Goal: Find specific page/section: Find specific page/section

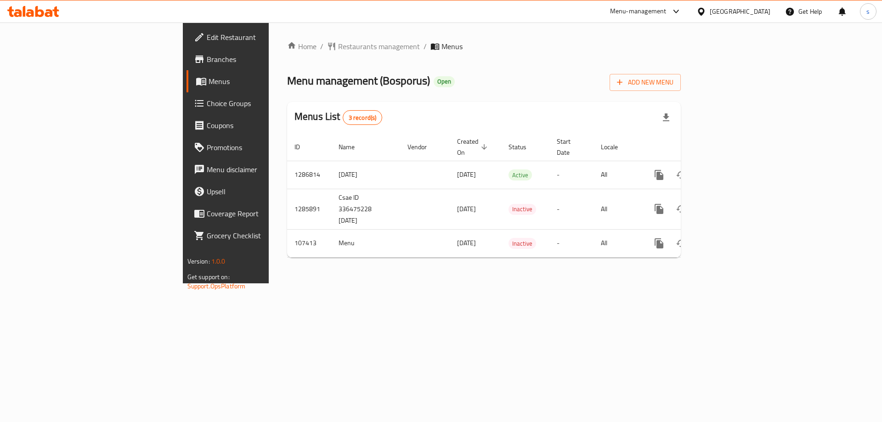
click at [207, 105] on span "Choice Groups" at bounding box center [265, 103] width 116 height 11
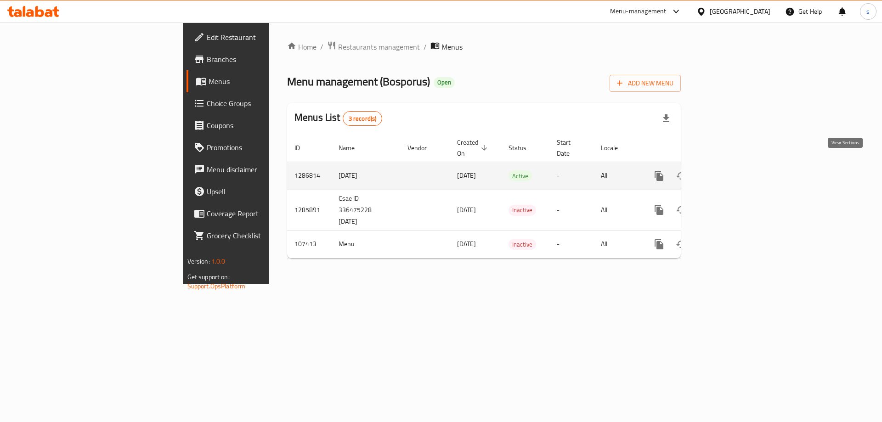
click at [731, 170] on icon "enhanced table" at bounding box center [725, 175] width 11 height 11
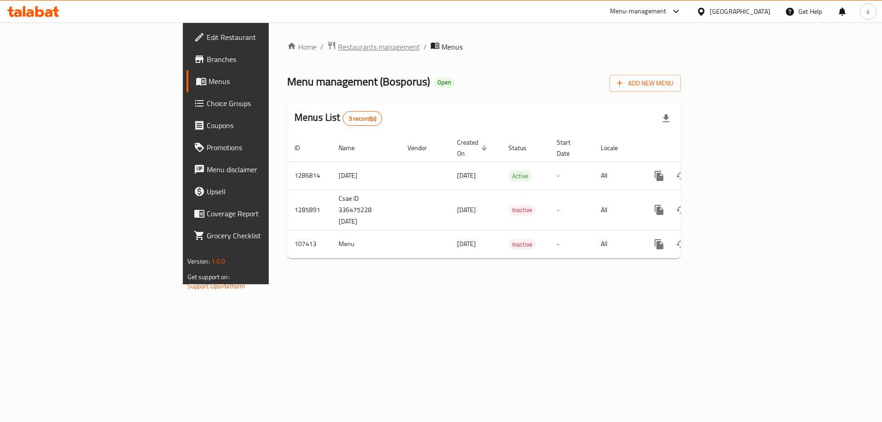
click at [338, 45] on span "Restaurants management" at bounding box center [379, 46] width 82 height 11
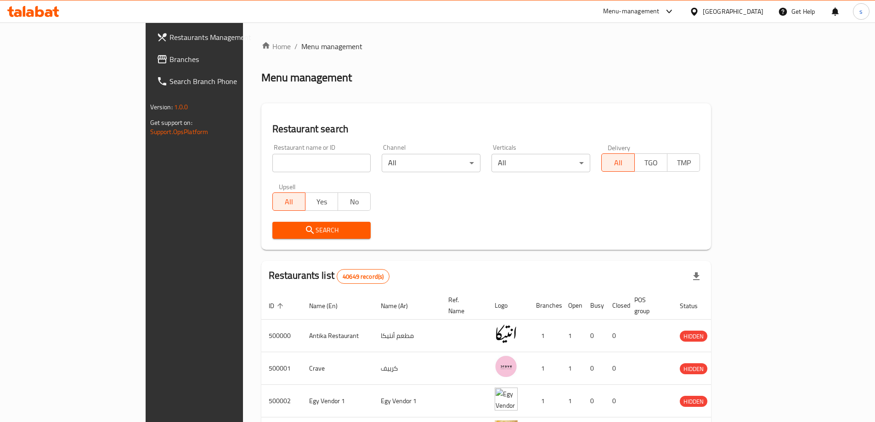
click at [149, 53] on link "Branches" at bounding box center [220, 59] width 142 height 22
